Goal: Navigation & Orientation: Find specific page/section

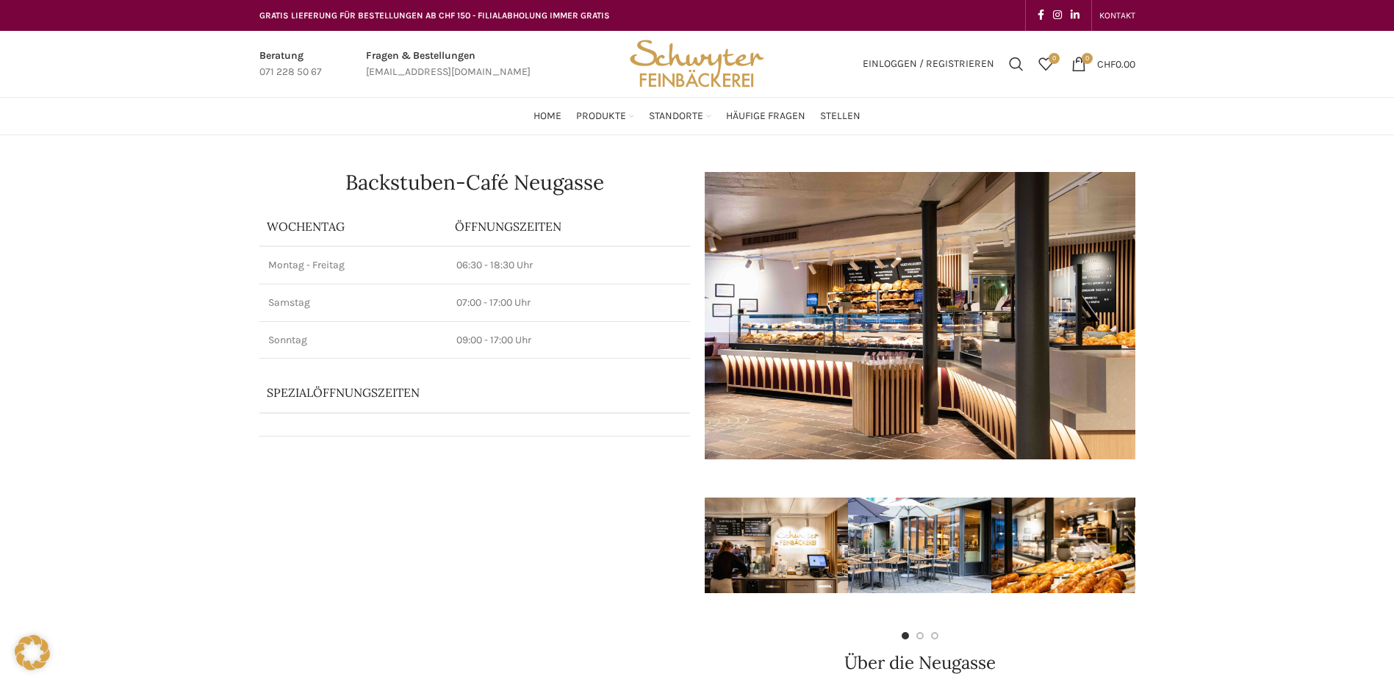
click at [676, 45] on img "Site logo" at bounding box center [697, 64] width 144 height 66
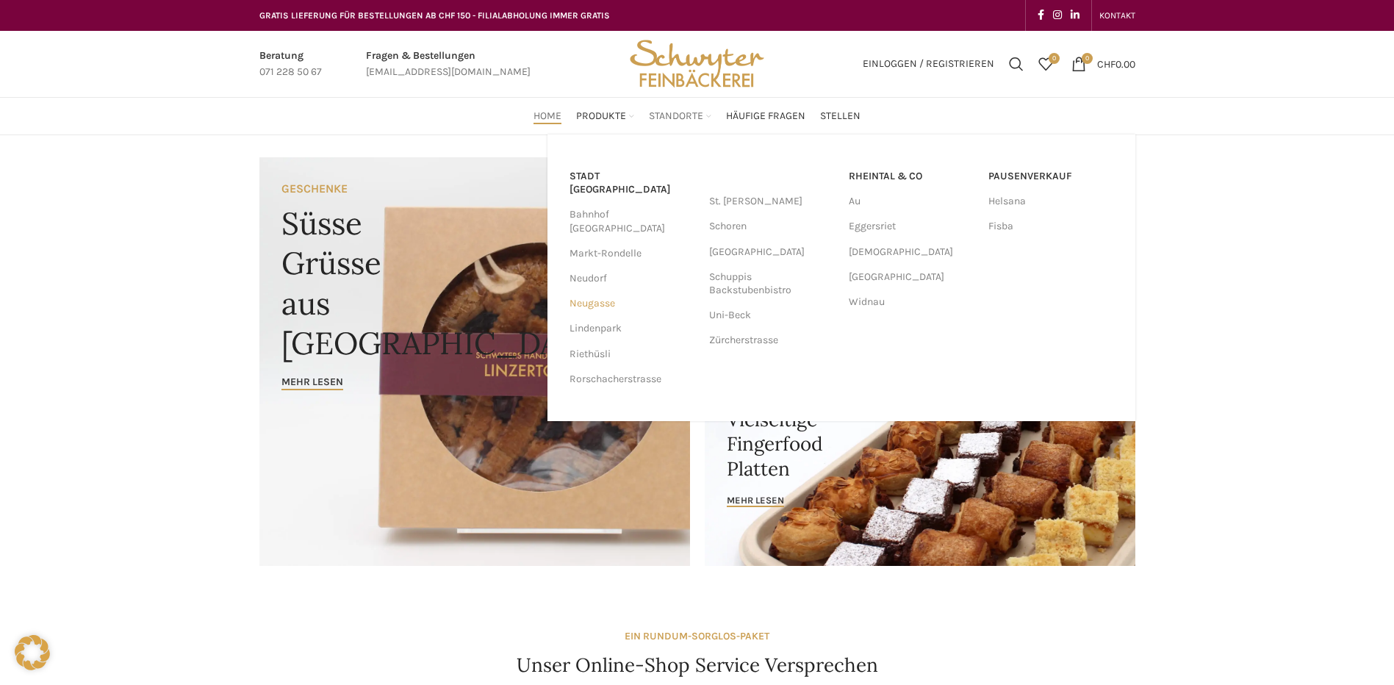
click at [593, 291] on link "Neugasse" at bounding box center [632, 303] width 125 height 25
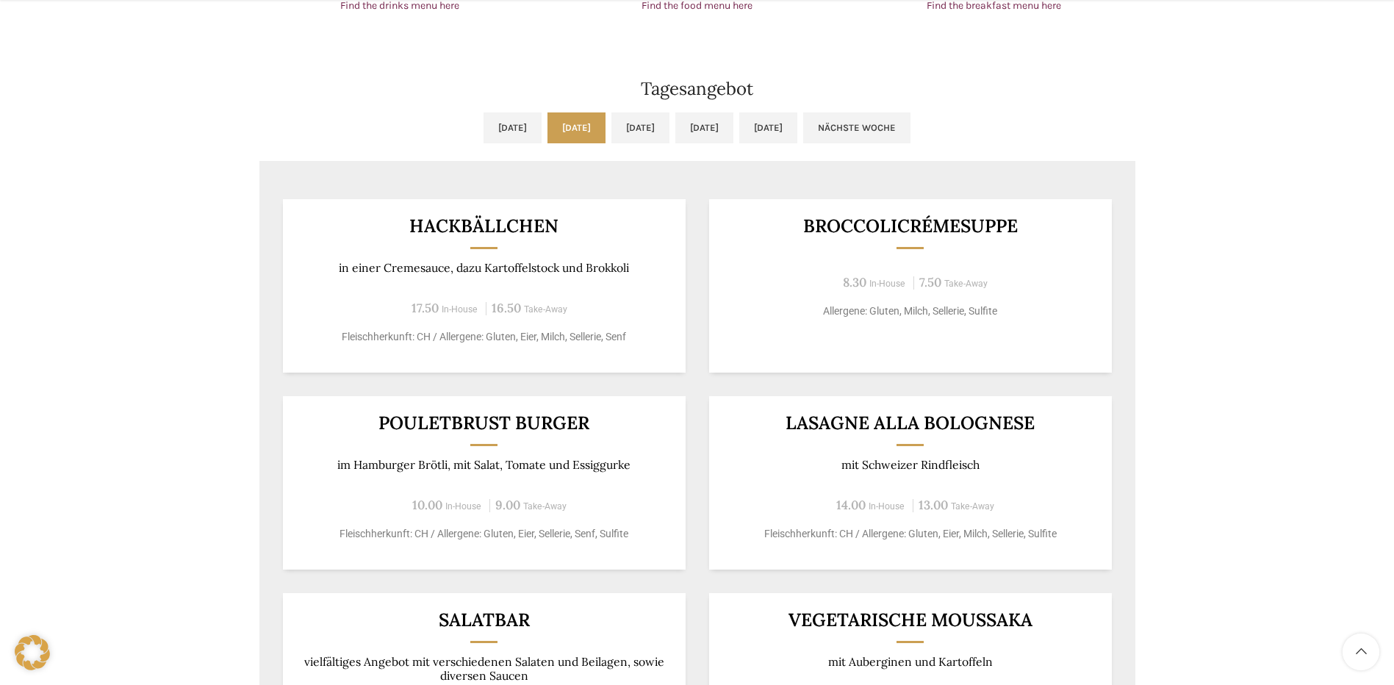
scroll to position [1250, 0]
